Goal: Task Accomplishment & Management: Manage account settings

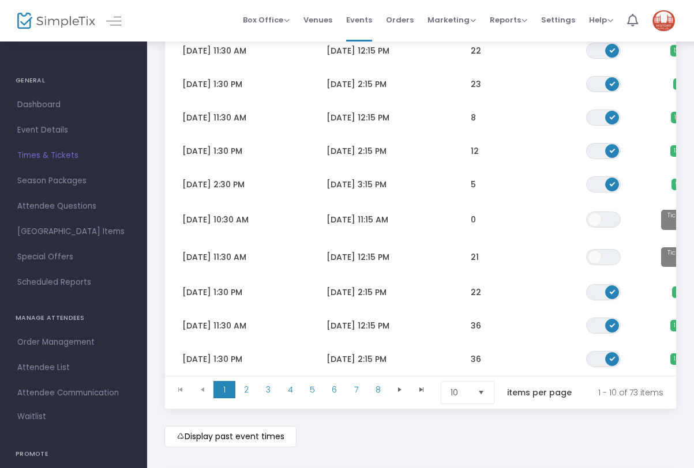
scroll to position [180, 0]
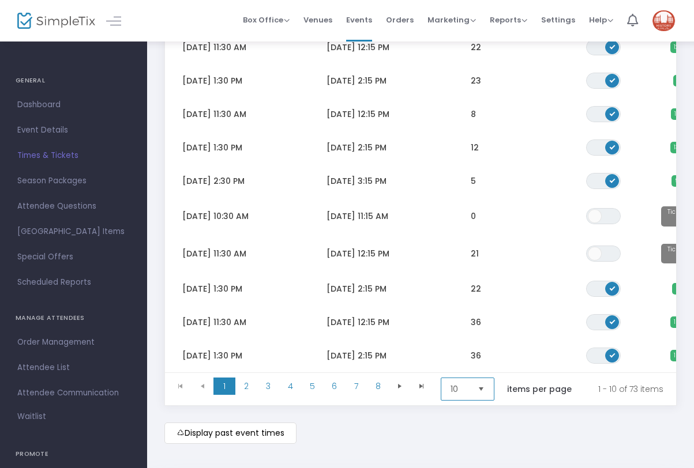
click at [473, 386] on span "10" at bounding box center [459, 389] width 27 height 22
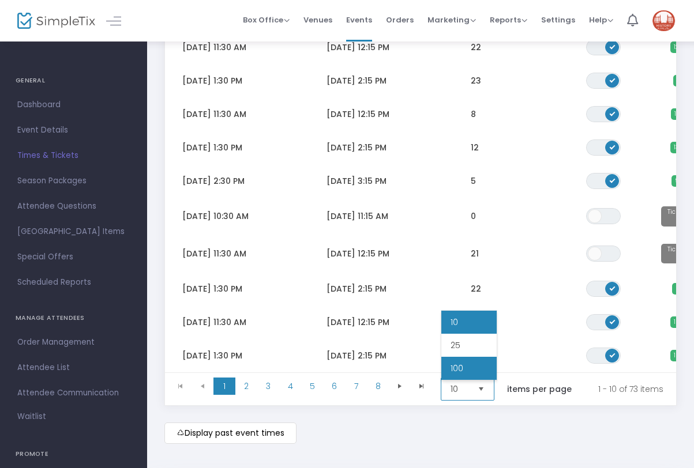
click at [475, 360] on li "100" at bounding box center [468, 368] width 55 height 23
